Goal: Browse casually

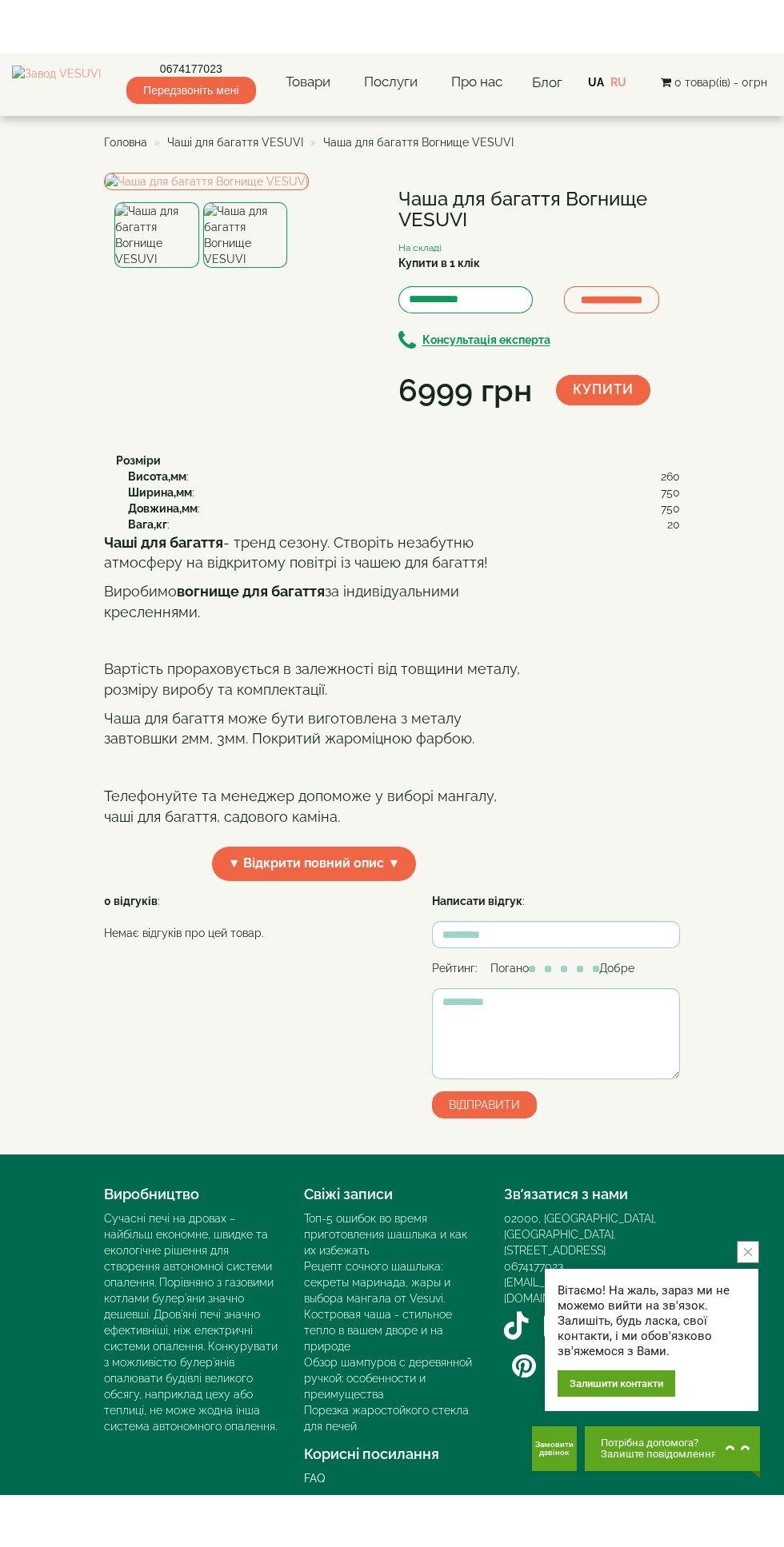
scroll to position [22, 0]
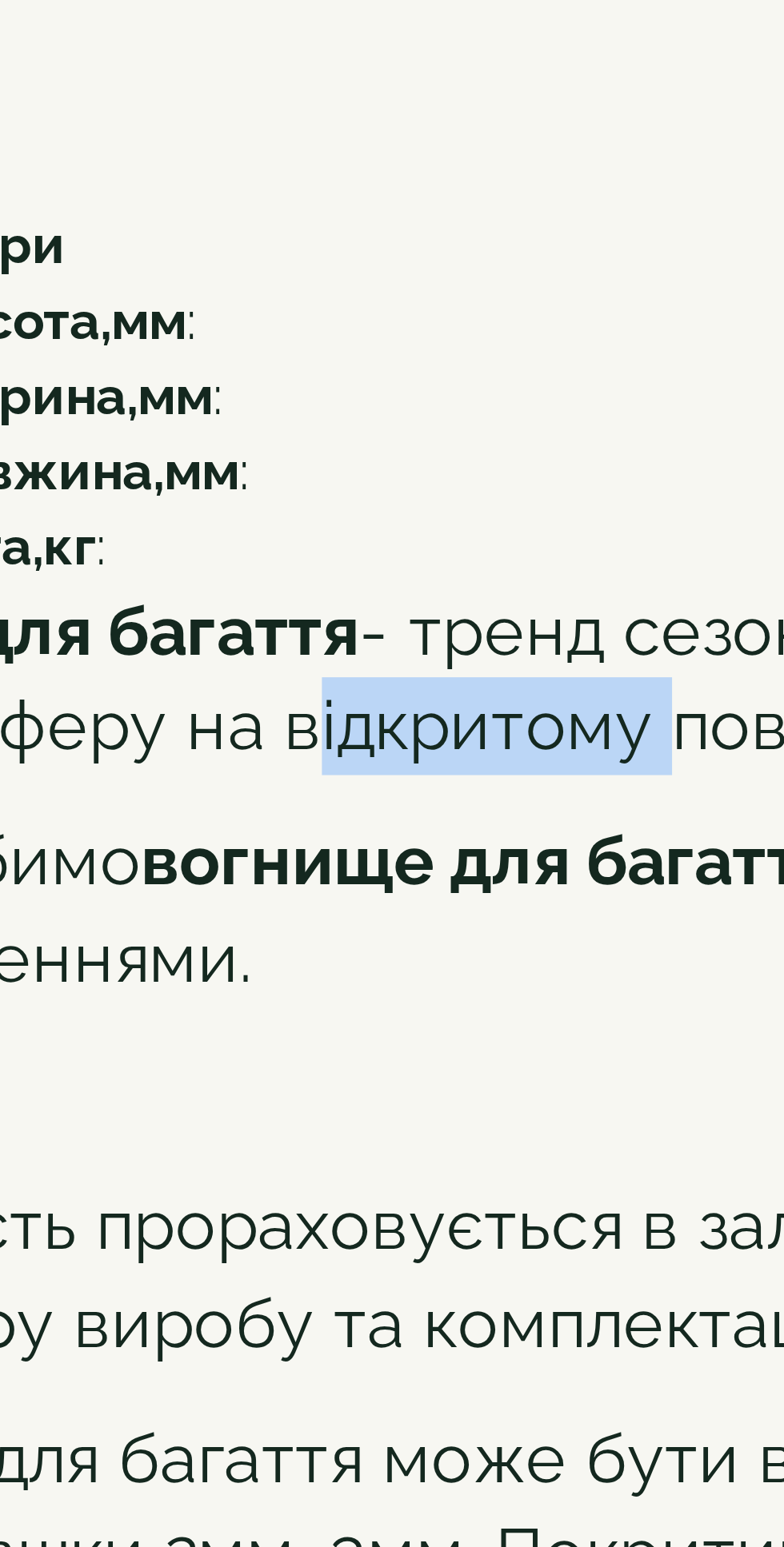
copy p "відкритому"
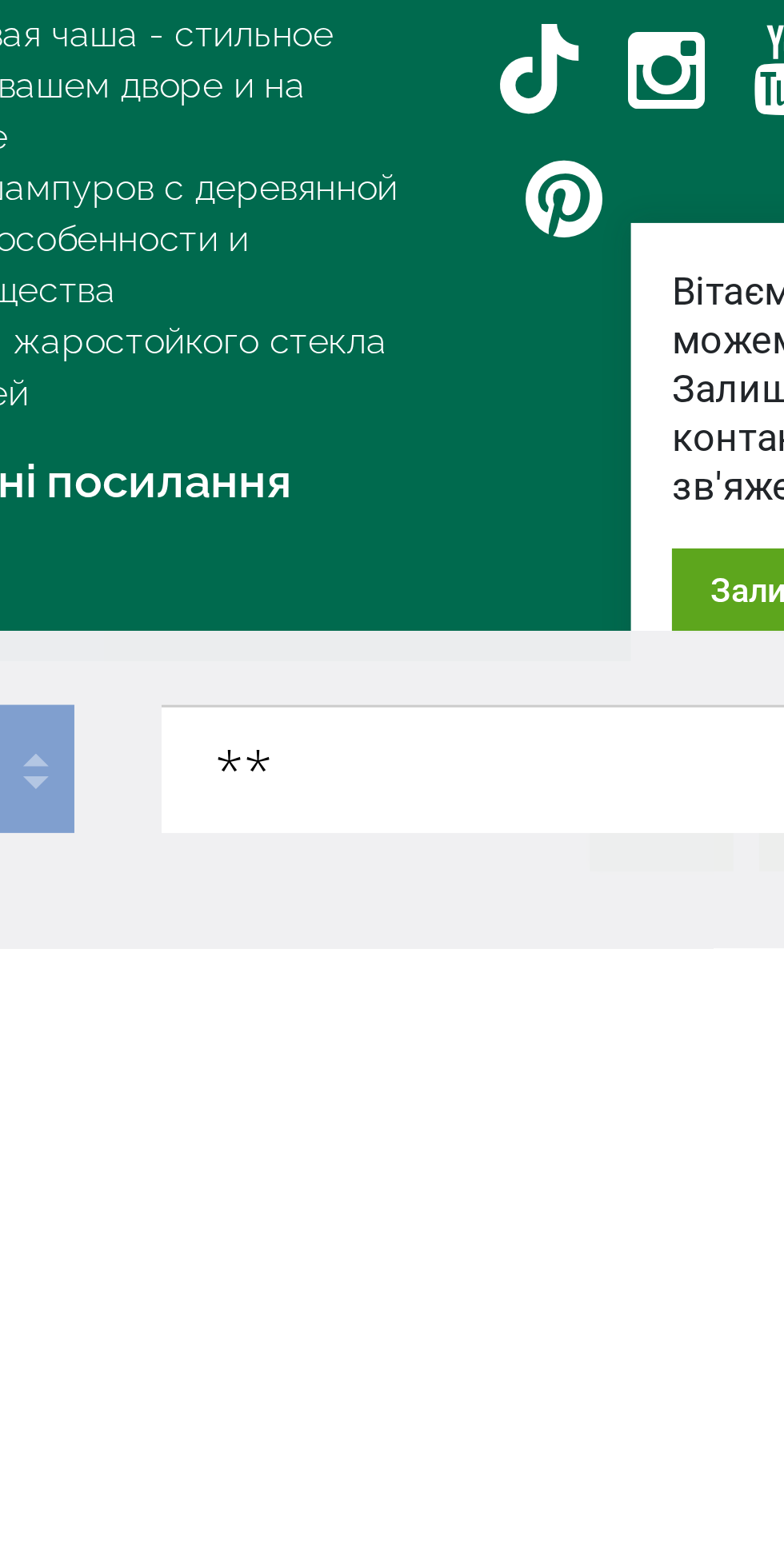
scroll to position [50, 0]
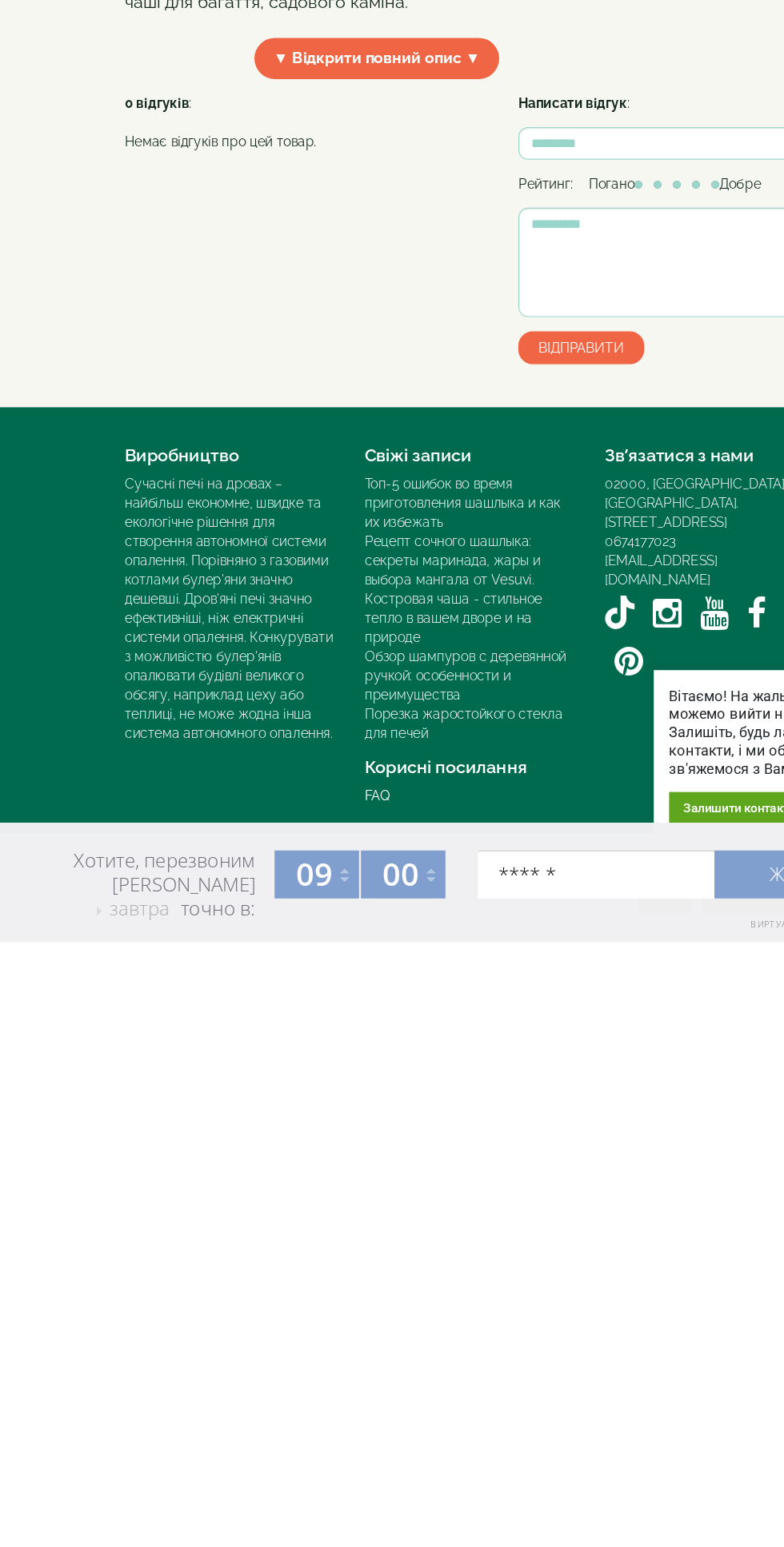
type input "******"
click at [186, 1215] on footer "Виробництво Сучасні печі на дровах – найбільш економне, швидке та екологічне рі…" at bounding box center [392, 1280] width 784 height 356
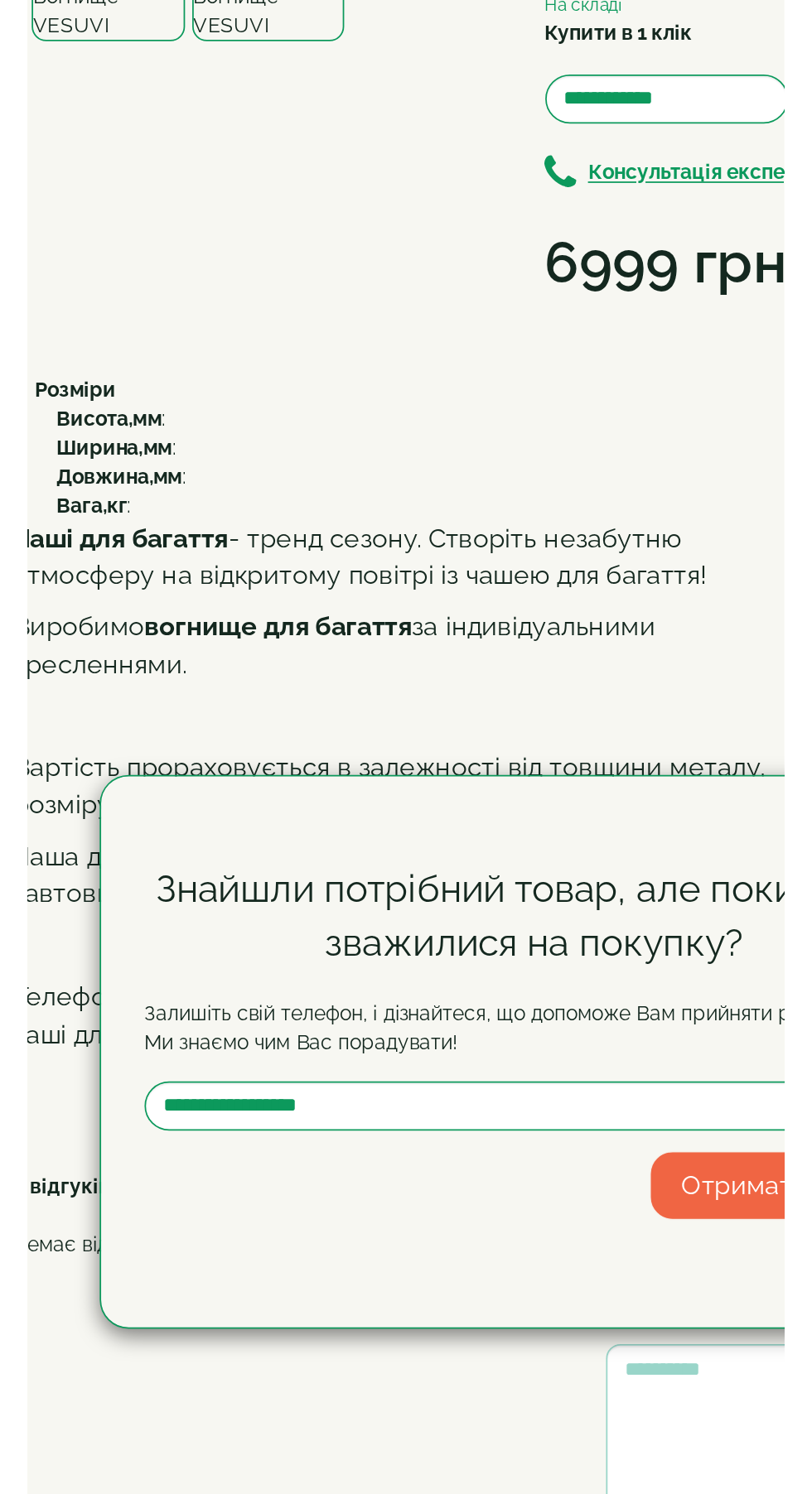
scroll to position [0, 0]
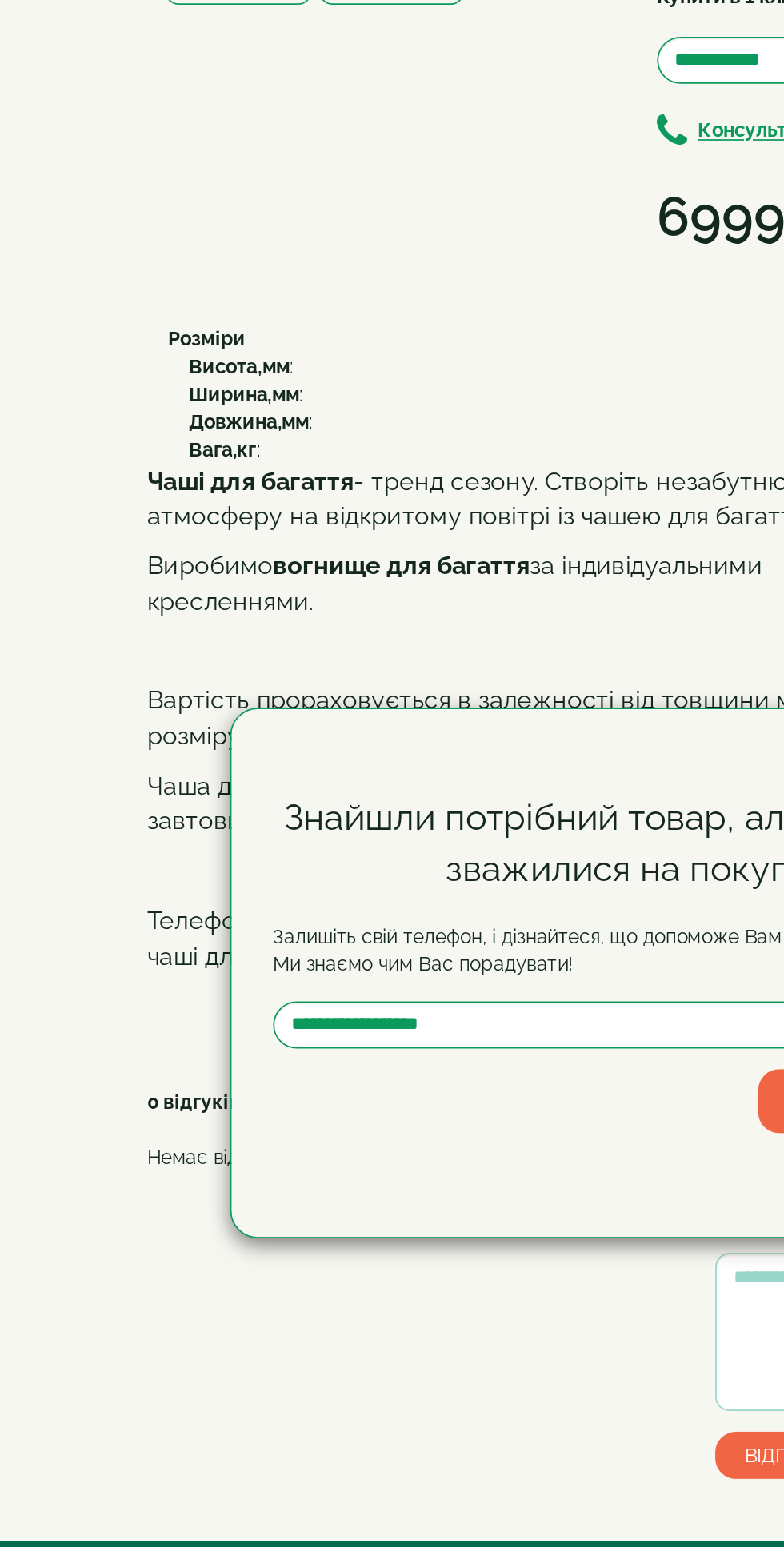
click at [207, 1101] on div "Знайшли потрібний товар, але поки що не зважилися на покупку? Залишіть свій тел…" at bounding box center [392, 774] width 784 height 1547
click at [272, 1069] on div "Знайшли потрібний товар, але поки що не зважилися на покупку? Залишіть свій тел…" at bounding box center [392, 774] width 784 height 1547
click at [271, 1087] on div "Знайшли потрібний товар, але поки що не зважилися на покупку? Залишіть свій тел…" at bounding box center [392, 774] width 784 height 1547
click at [273, 1087] on div "Знайшли потрібний товар, але поки що не зважилися на покупку? Залишіть свій тел…" at bounding box center [392, 774] width 784 height 1547
click at [250, 1082] on div "Знайшли потрібний товар, але поки що не зважилися на покупку? Залишіть свій тел…" at bounding box center [392, 774] width 784 height 1547
